Goal: Task Accomplishment & Management: Manage account settings

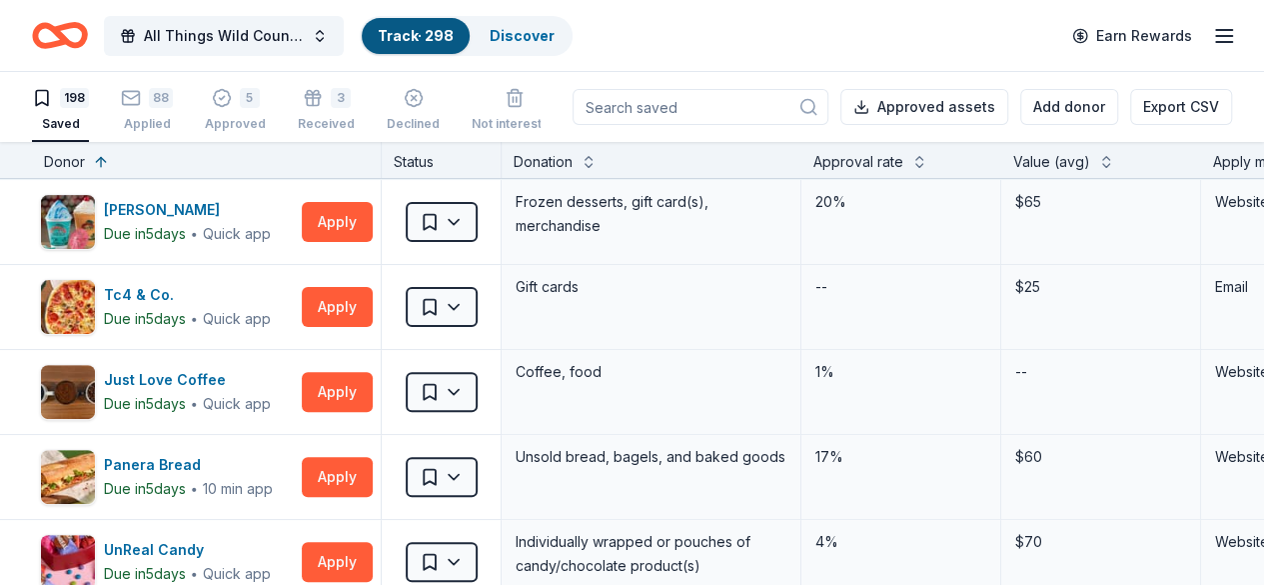
scroll to position [344, 0]
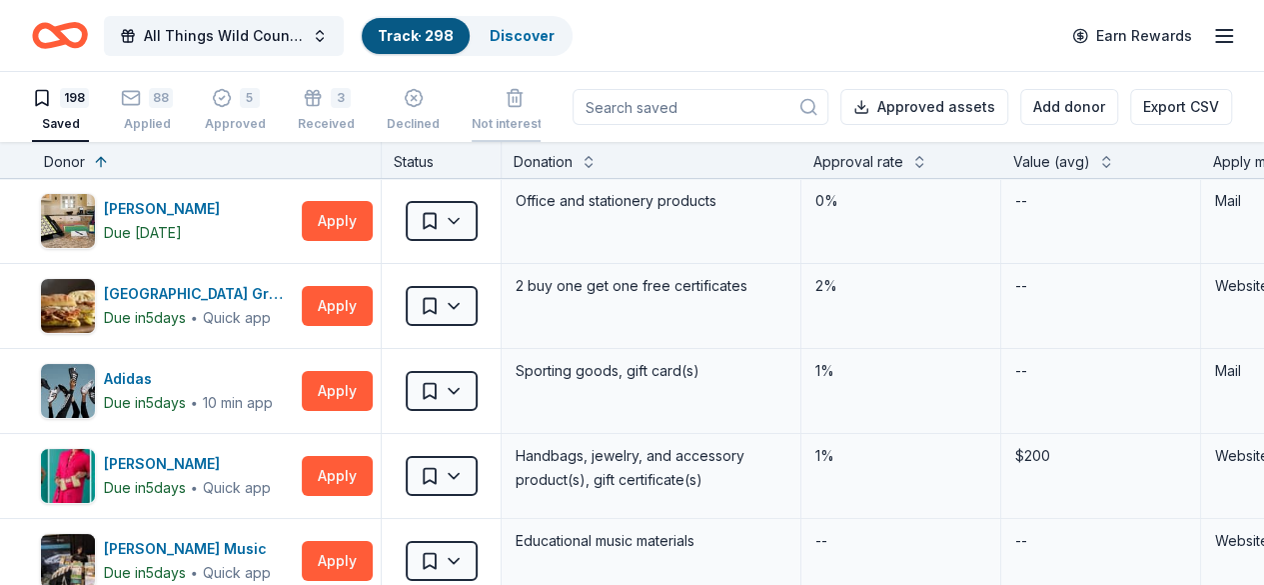
click at [488, 89] on div "button" at bounding box center [515, 98] width 86 height 20
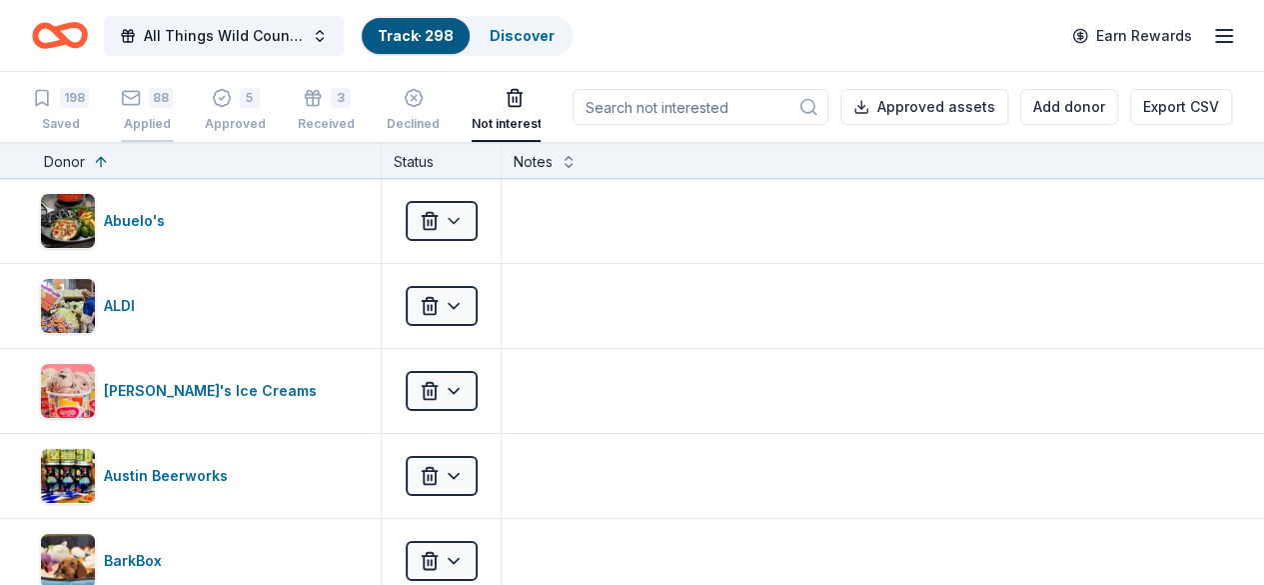
click at [170, 103] on div "88" at bounding box center [161, 98] width 24 height 20
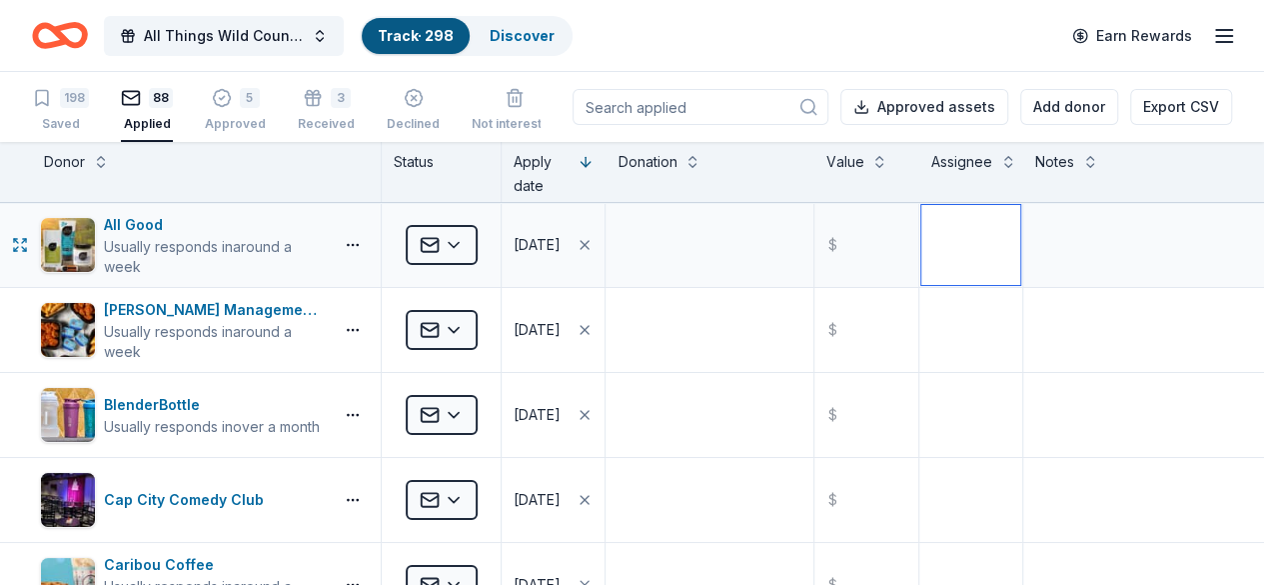
click at [958, 223] on textarea at bounding box center [971, 245] width 99 height 80
